Goal: Check status: Check status

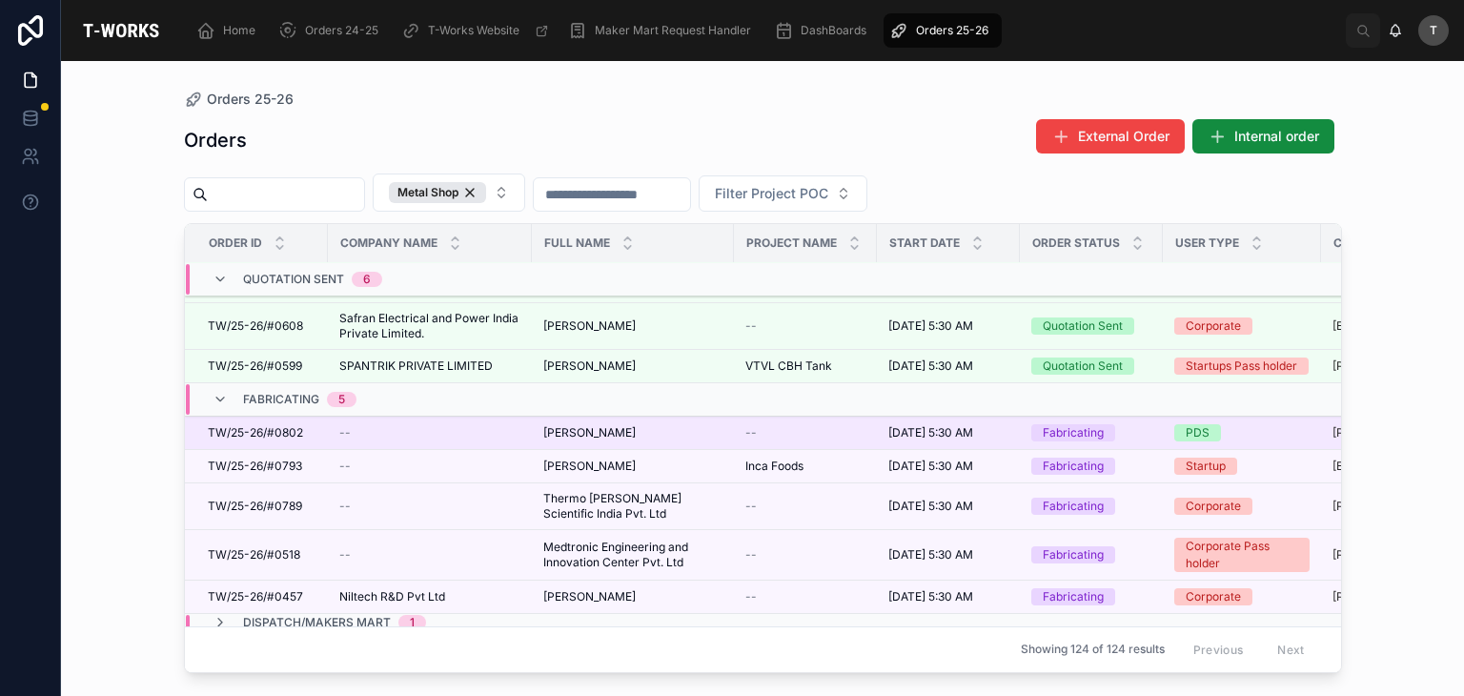
click at [645, 421] on td "[PERSON_NAME] [PERSON_NAME]" at bounding box center [633, 433] width 202 height 33
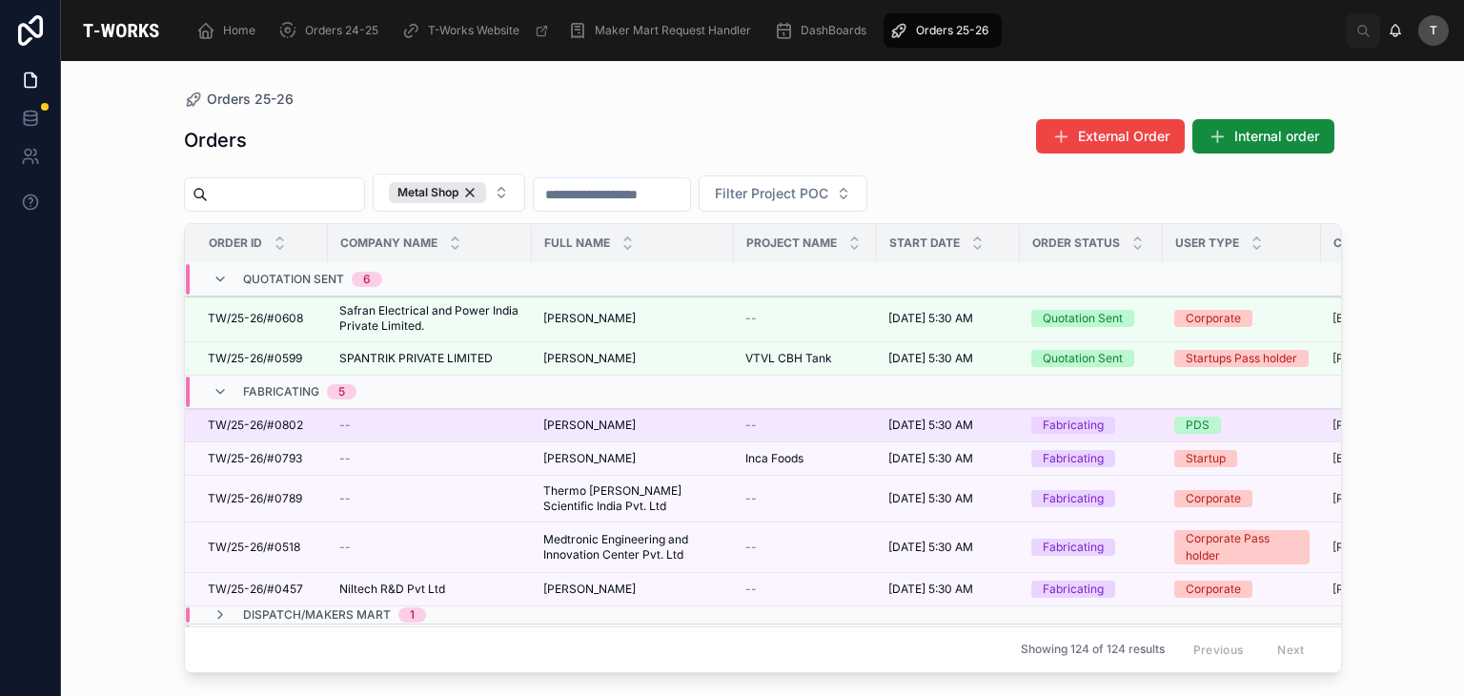
scroll to position [374, 0]
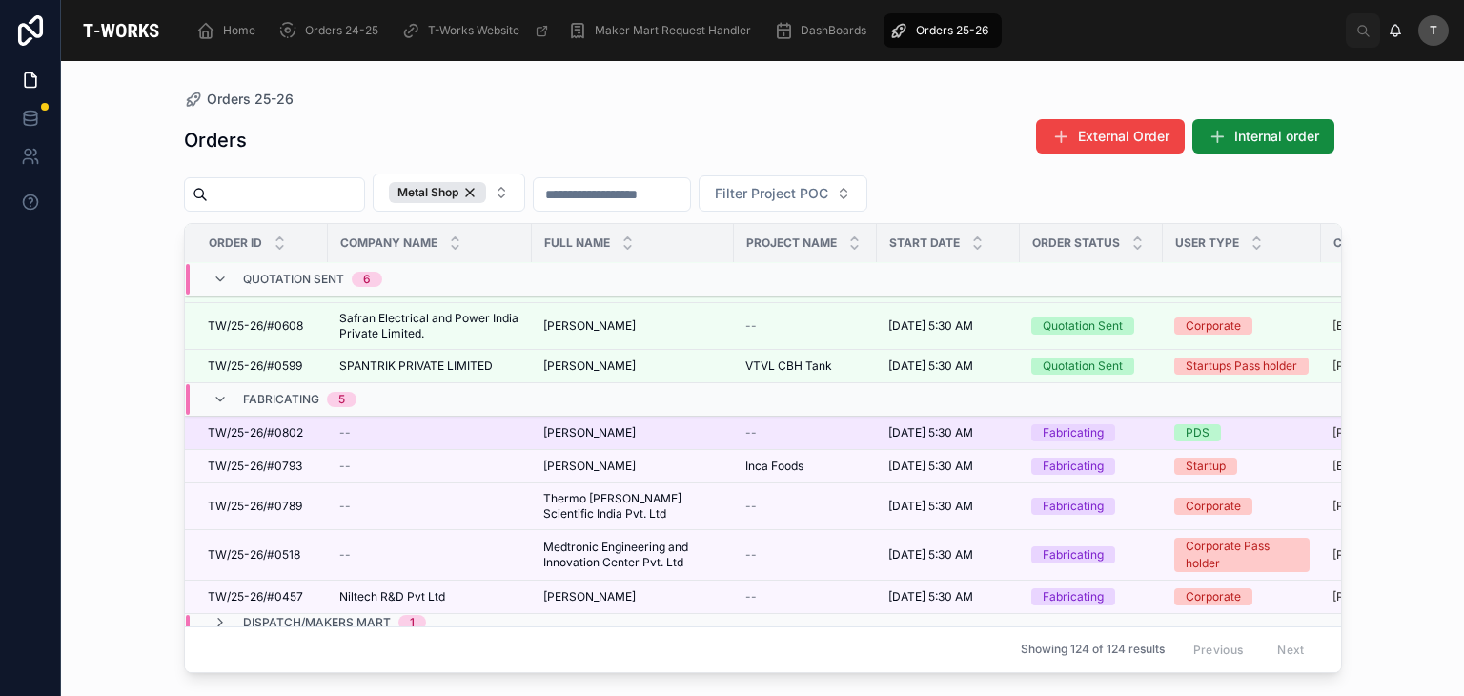
click at [601, 433] on span "[PERSON_NAME]" at bounding box center [589, 432] width 92 height 15
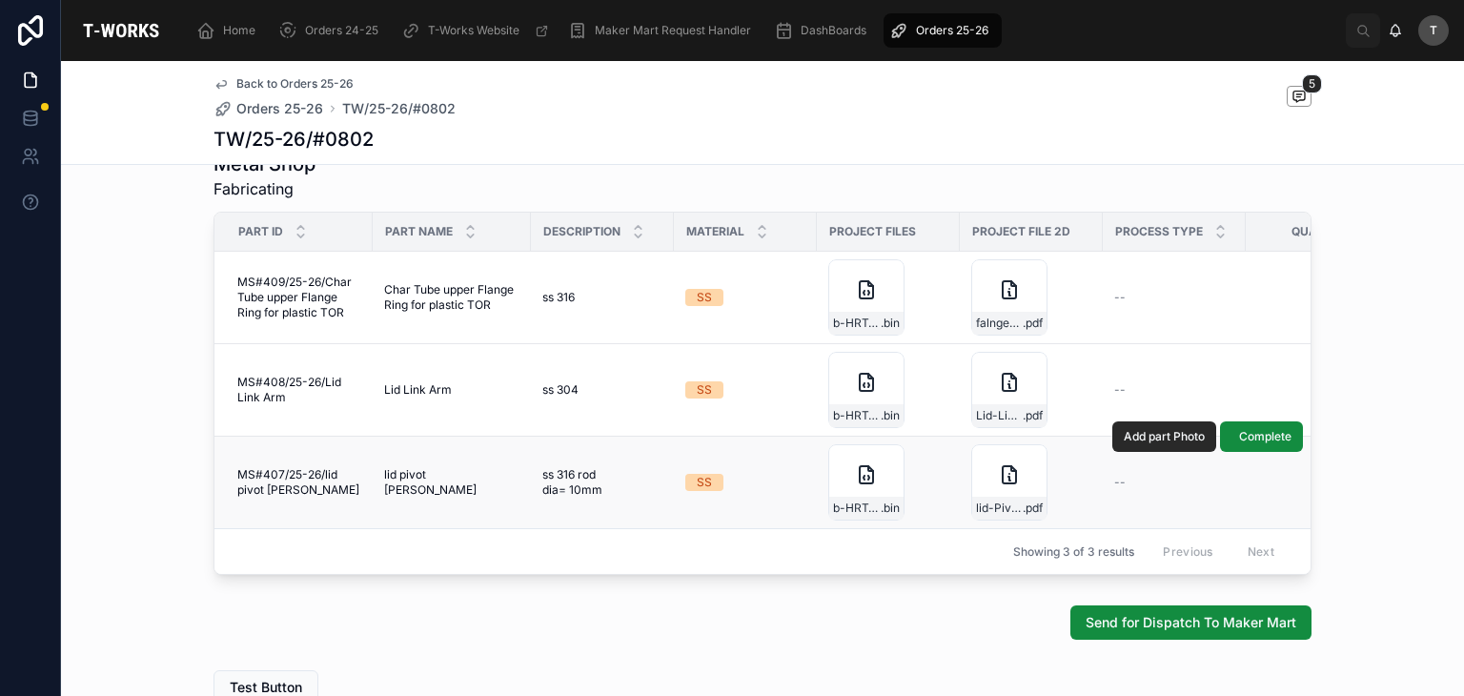
scroll to position [1048, 0]
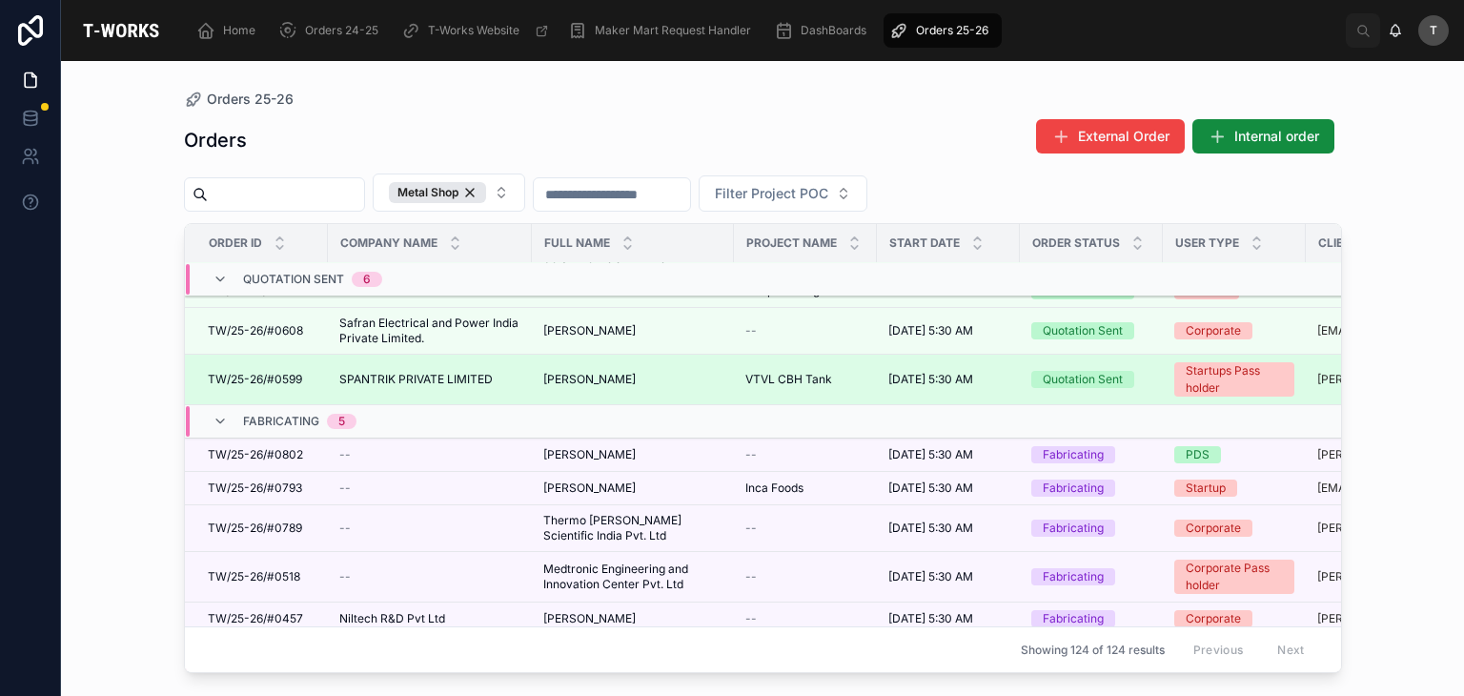
scroll to position [409, 0]
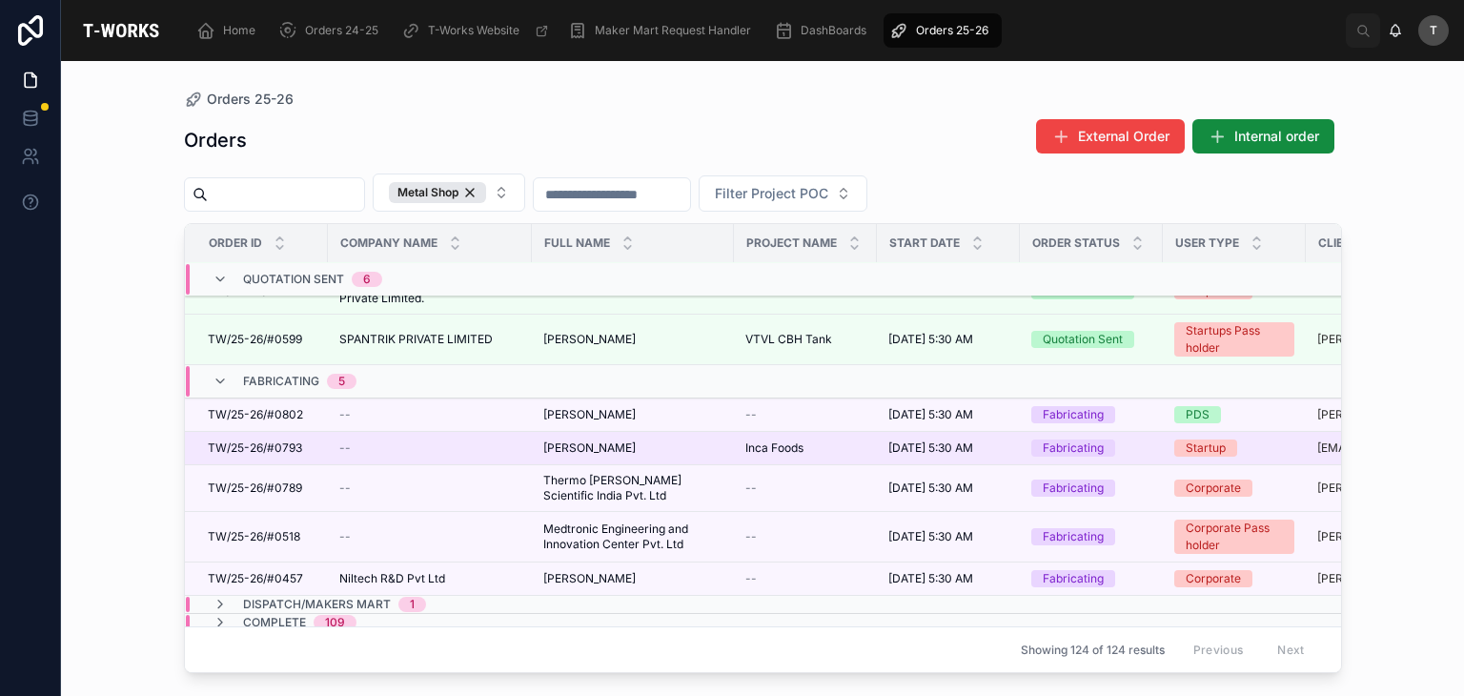
click at [573, 440] on span "Soumya Ranjan" at bounding box center [589, 447] width 92 height 15
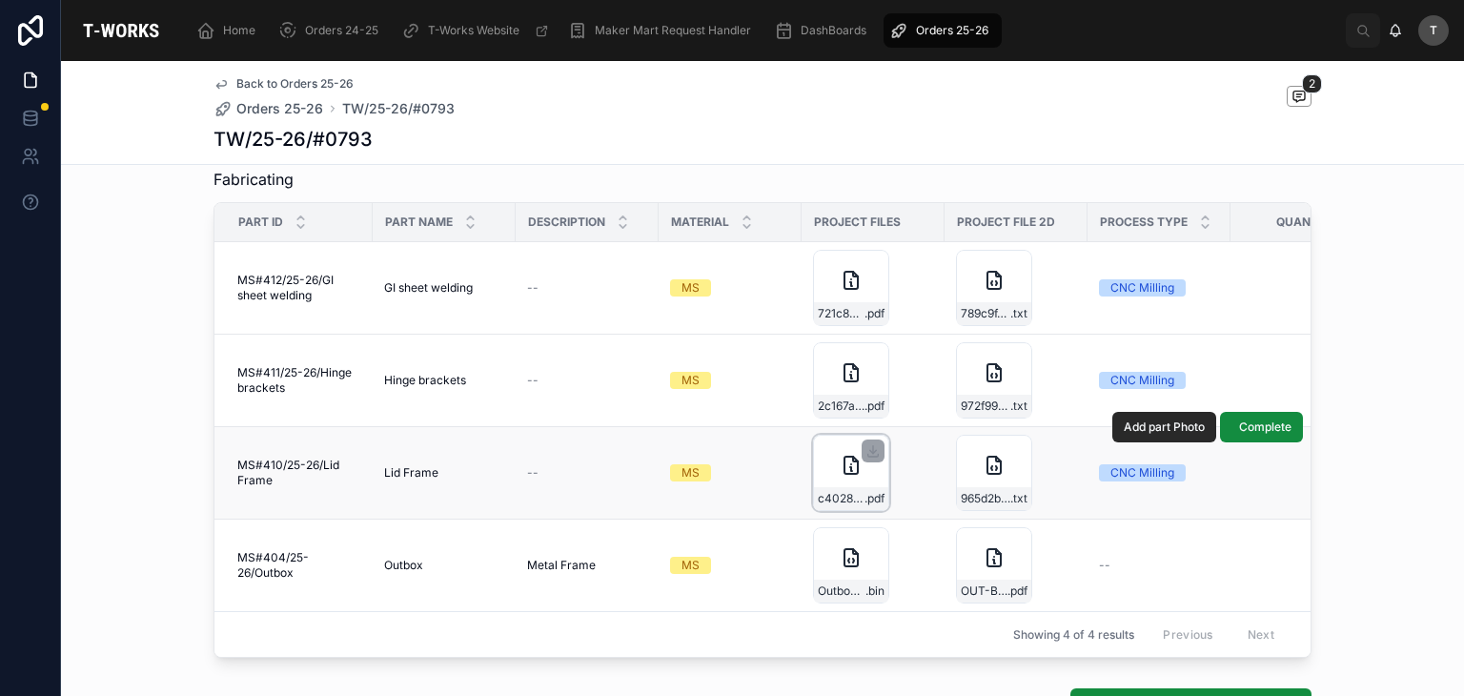
scroll to position [1048, 0]
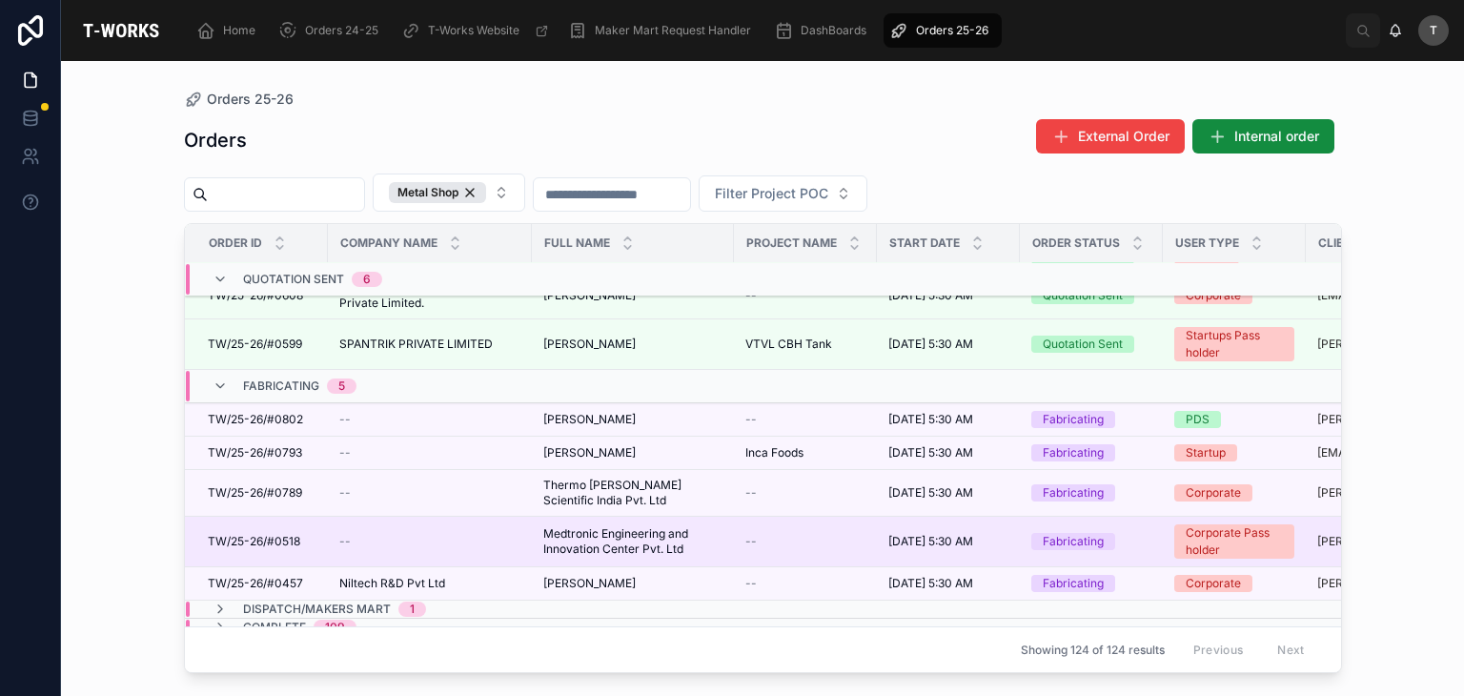
scroll to position [409, 0]
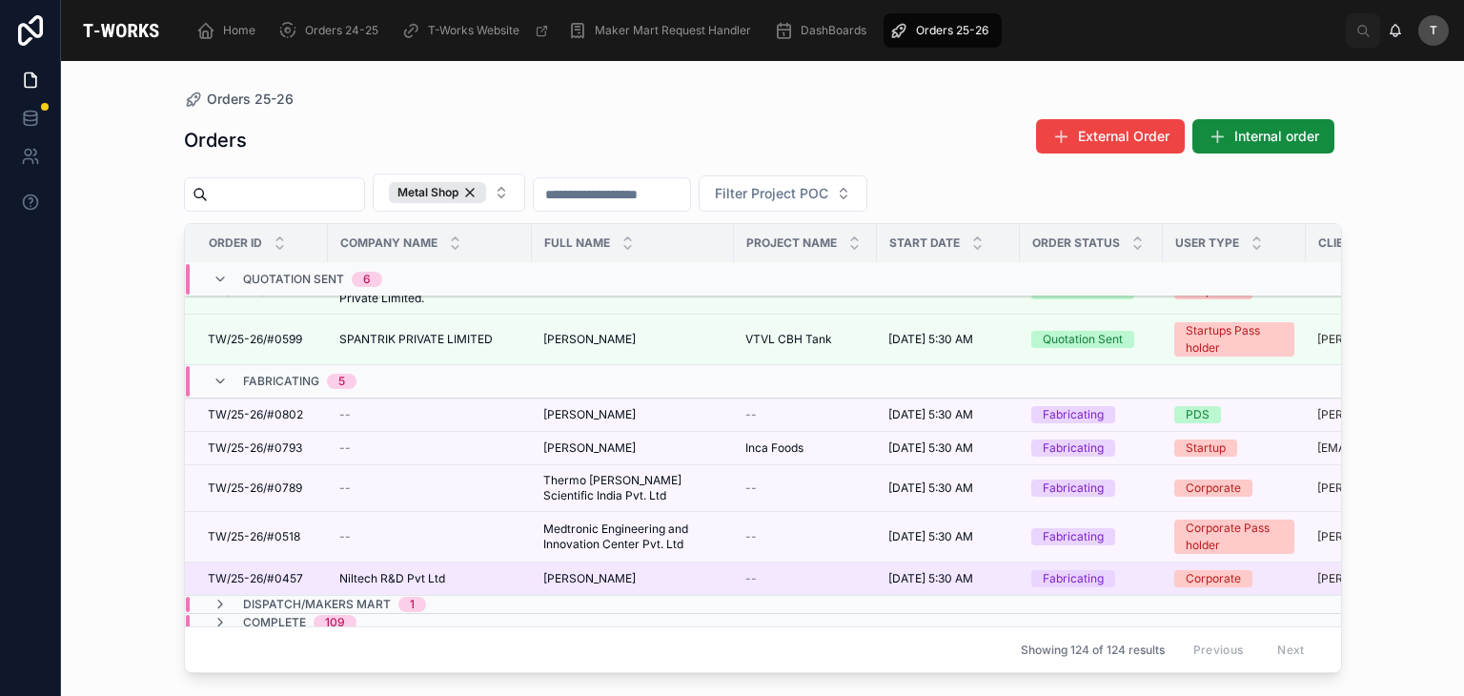
click at [619, 571] on span "Vaibhav Jaiswal" at bounding box center [589, 578] width 92 height 15
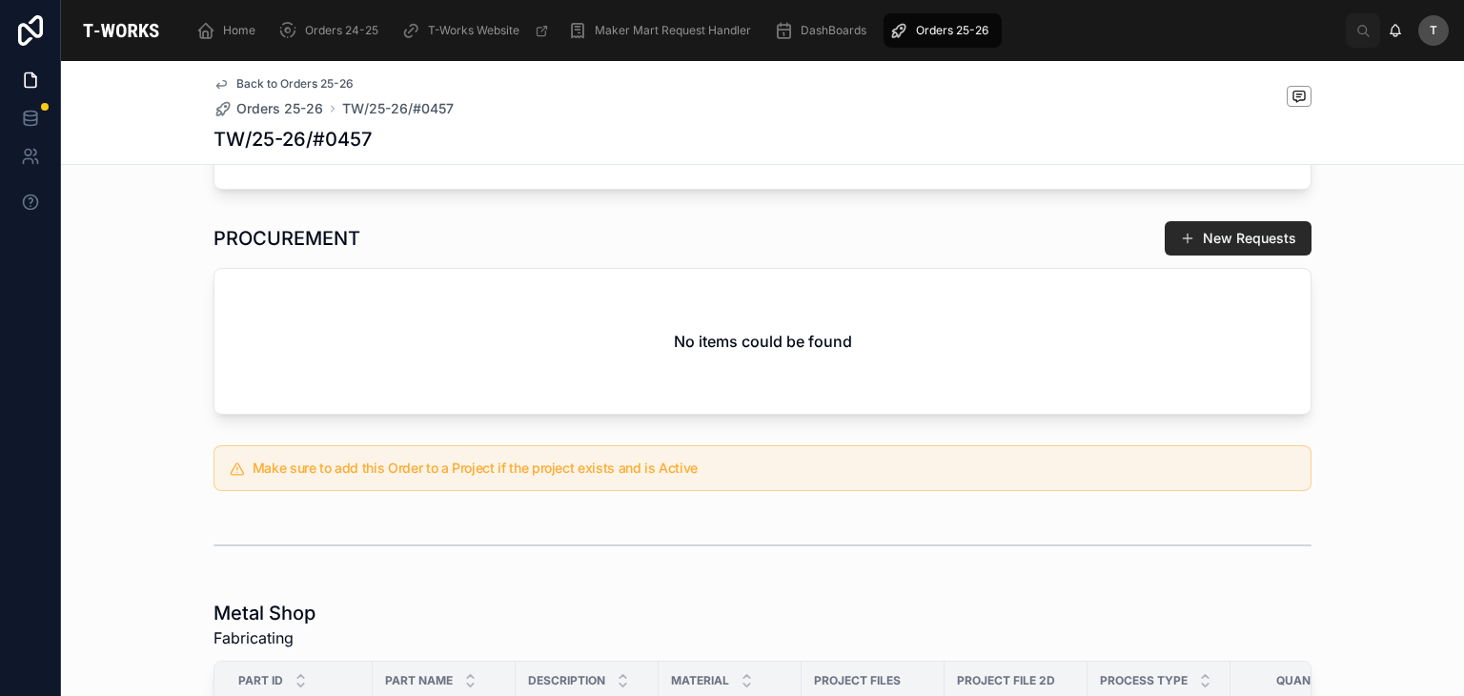
scroll to position [763, 0]
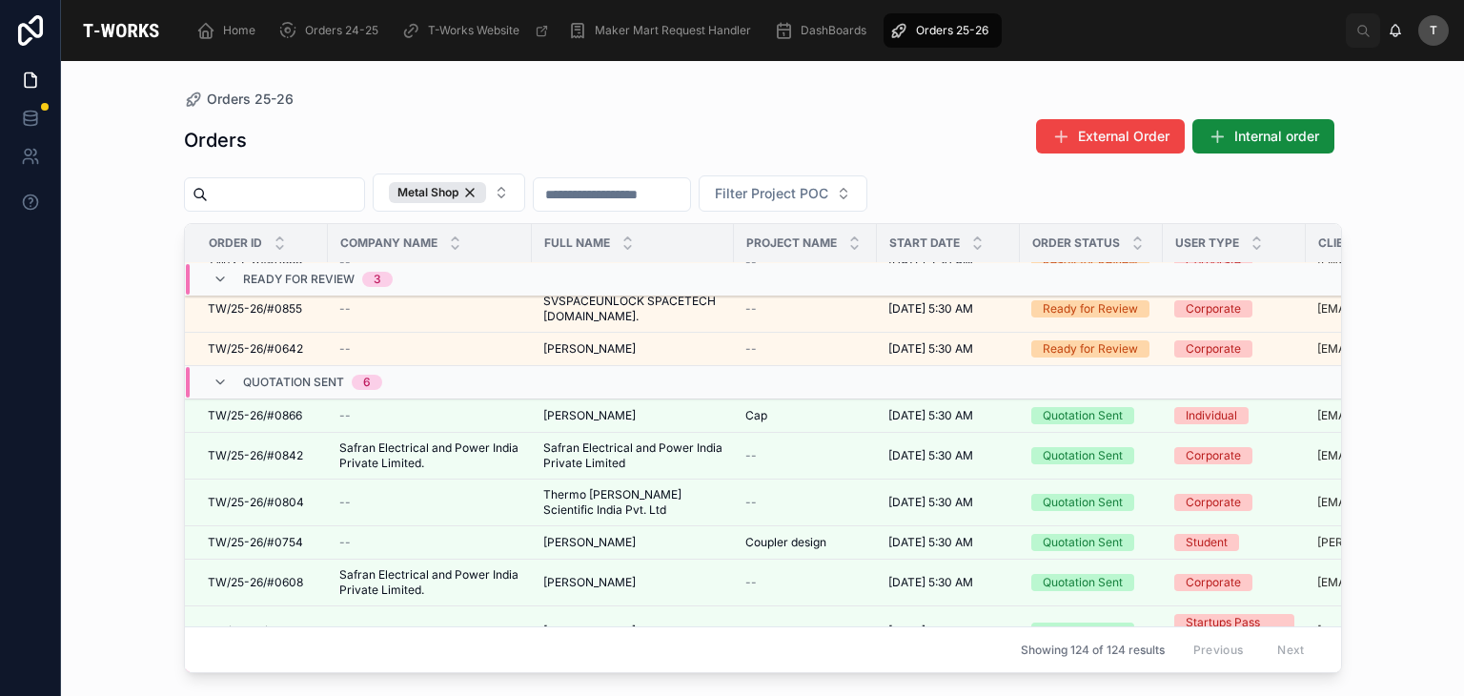
scroll to position [409, 0]
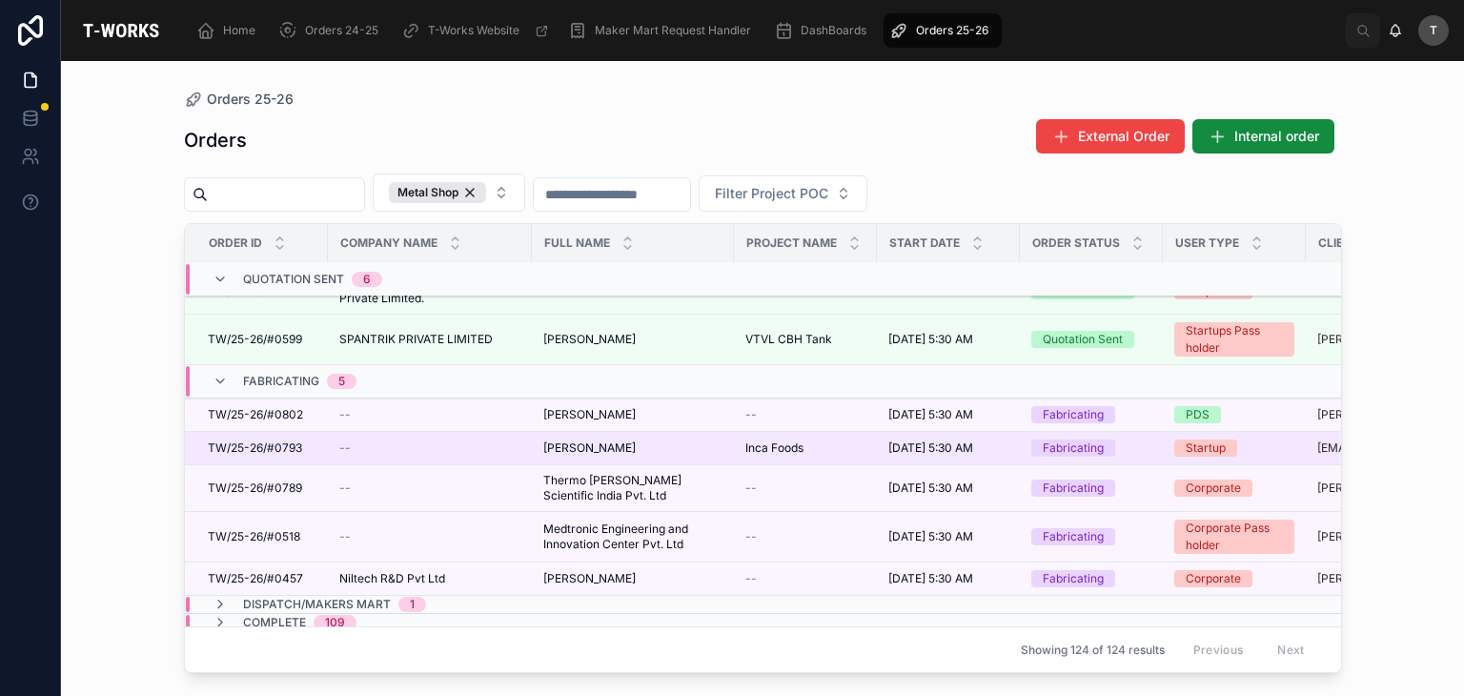
click at [592, 440] on span "Soumya Ranjan" at bounding box center [589, 447] width 92 height 15
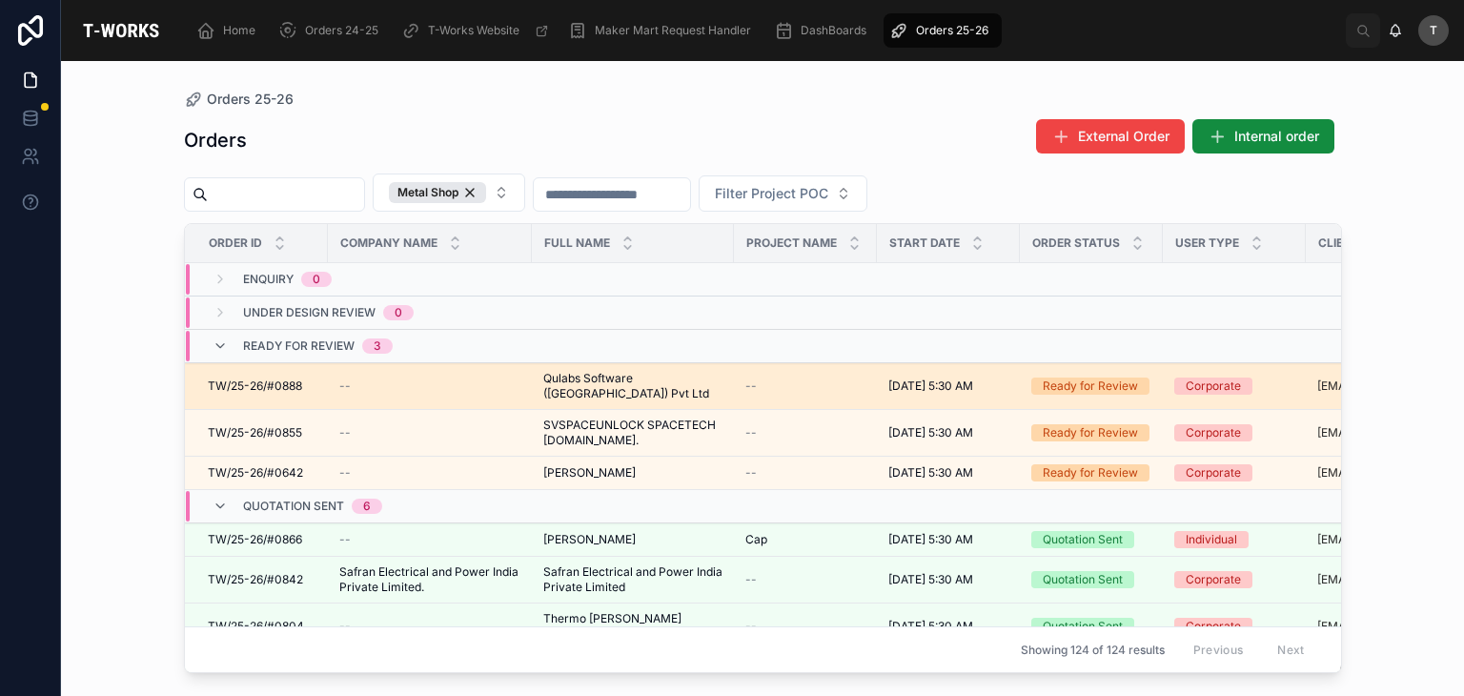
click at [616, 384] on span "Qulabs Software (India) Pvt Ltd" at bounding box center [632, 386] width 179 height 31
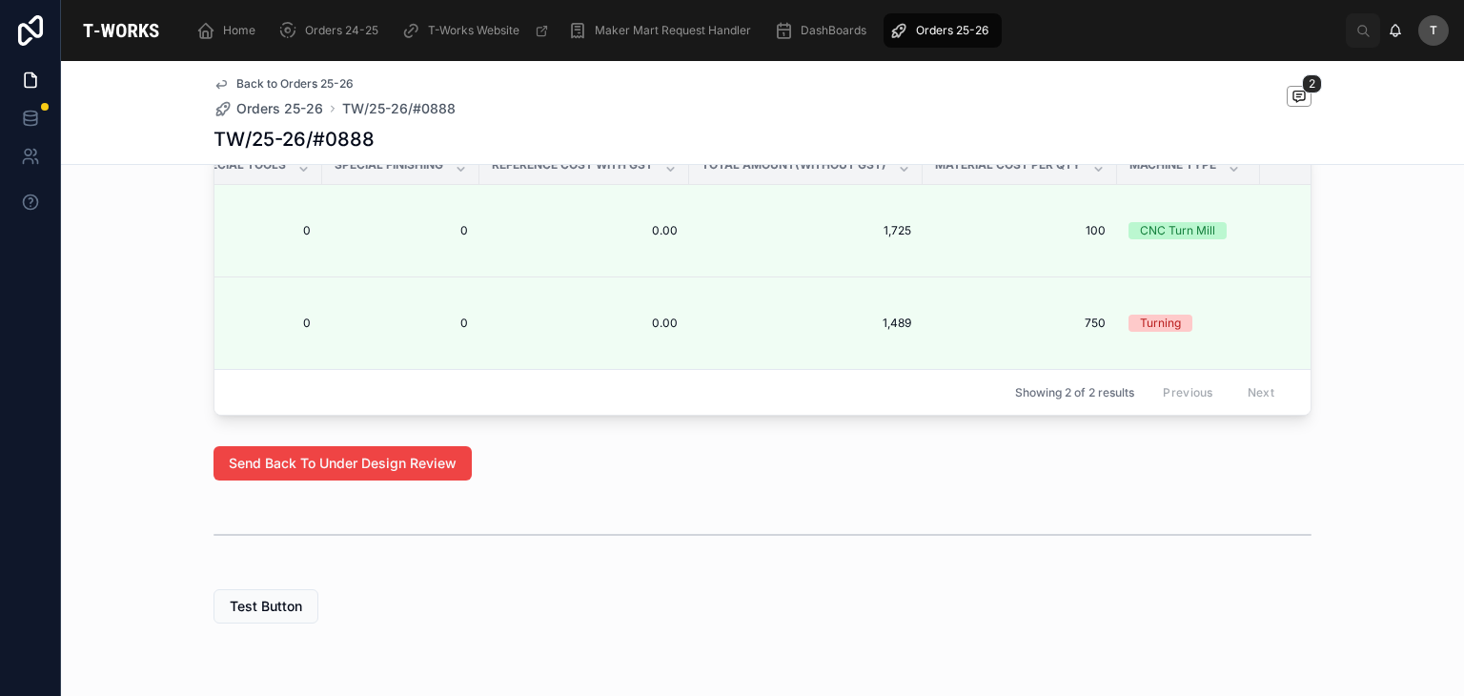
scroll to position [832, 0]
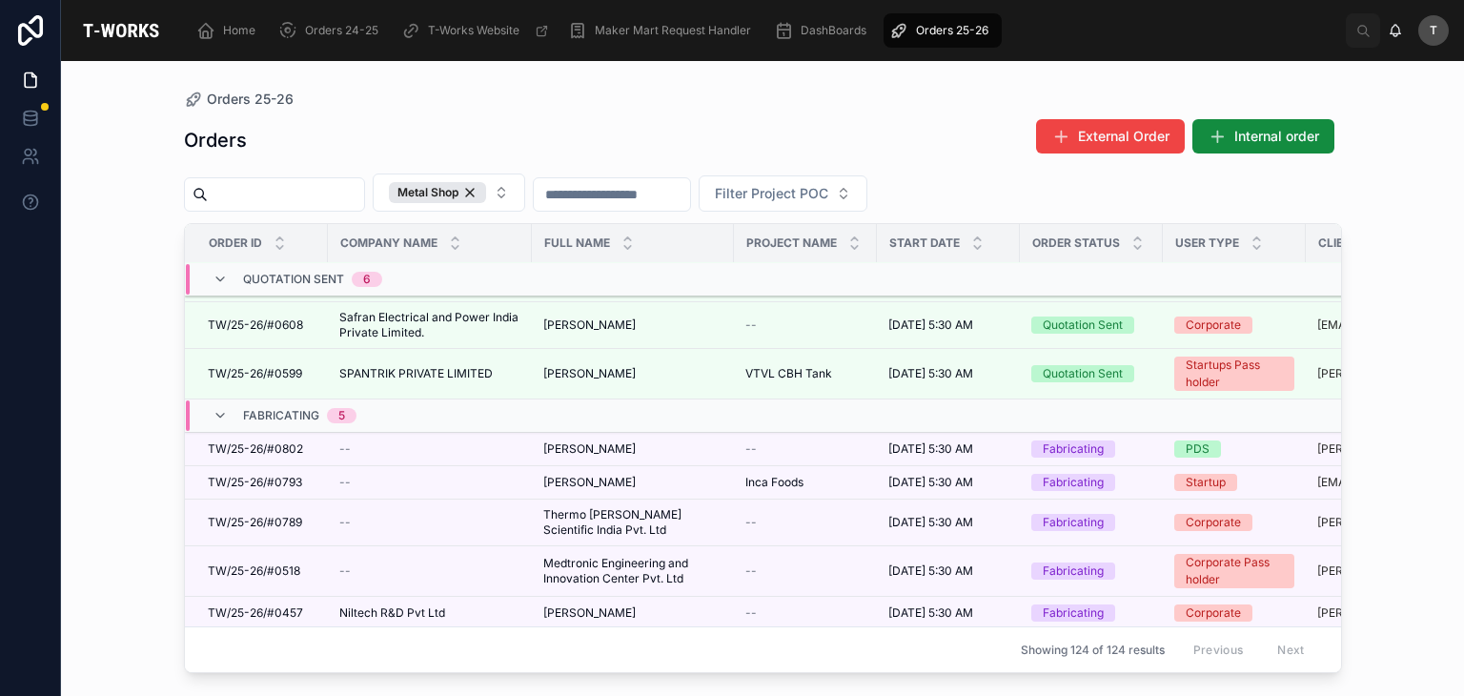
scroll to position [381, 0]
